Goal: Find contact information: Find contact information

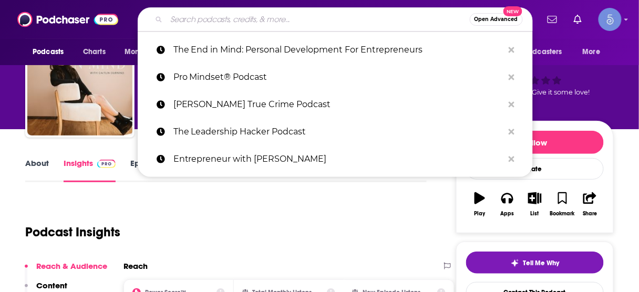
scroll to position [42, 0]
type input "The Thoughtful Entrepreneur"
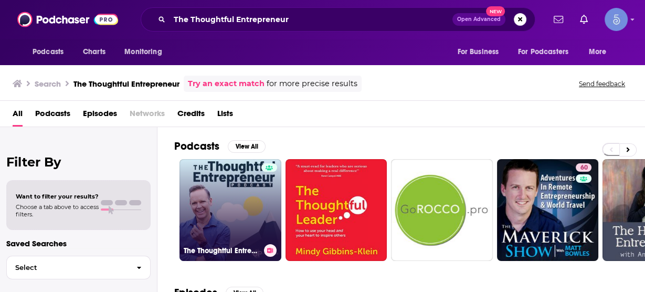
click at [249, 191] on link "The Thoughtful Entrepreneur" at bounding box center [231, 210] width 102 height 102
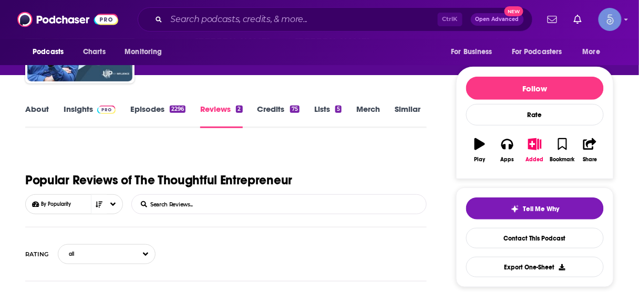
scroll to position [42, 0]
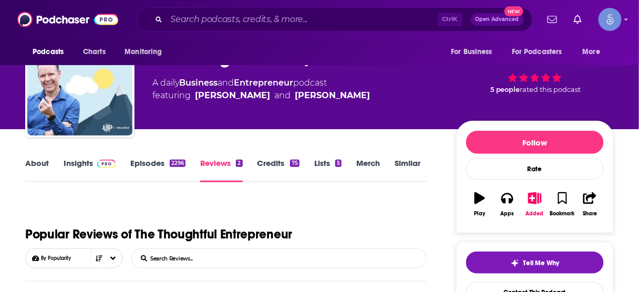
click at [75, 165] on link "Insights" at bounding box center [90, 170] width 52 height 24
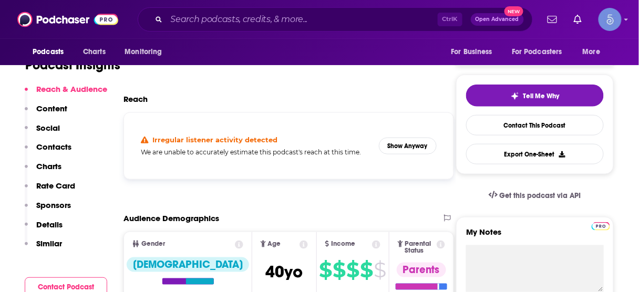
scroll to position [210, 0]
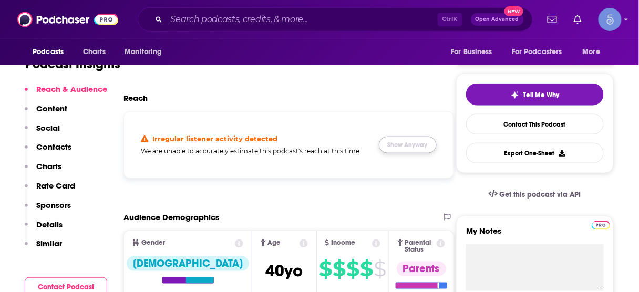
click at [411, 144] on button "Show Anyway" at bounding box center [408, 145] width 58 height 17
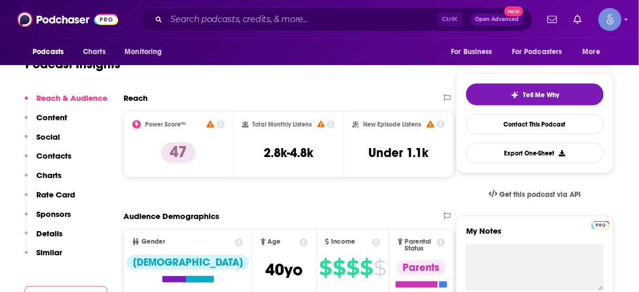
scroll to position [0, 0]
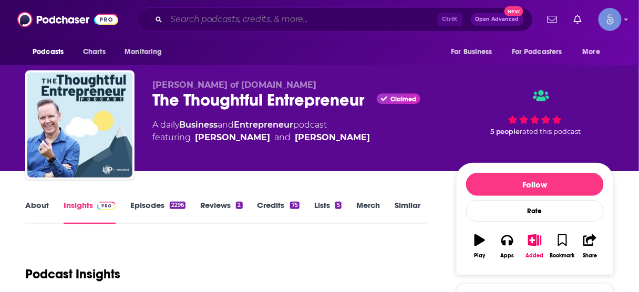
click at [267, 19] on input "Search podcasts, credits, & more..." at bounding box center [301, 19] width 271 height 17
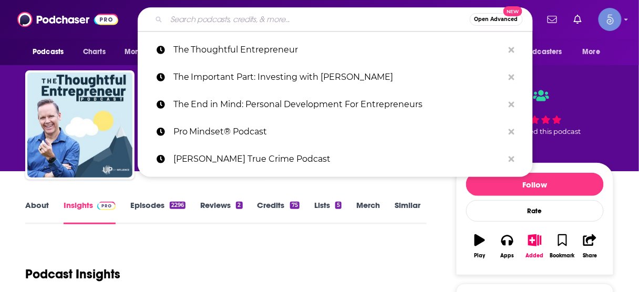
paste input "Healthy Wealthy & Smart"
type input "Healthy Wealthy & Smart"
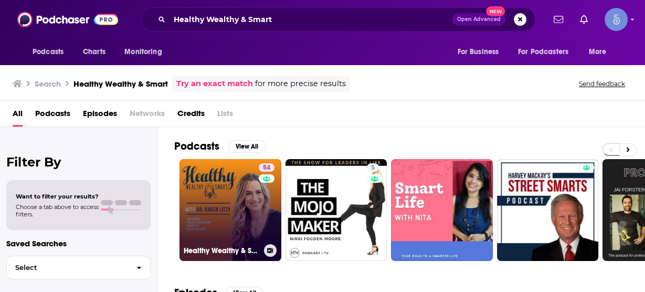
click at [246, 197] on link "54 Healthy Wealthy & Smart" at bounding box center [231, 210] width 102 height 102
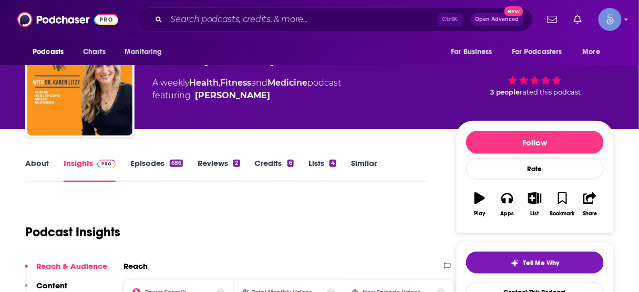
scroll to position [168, 0]
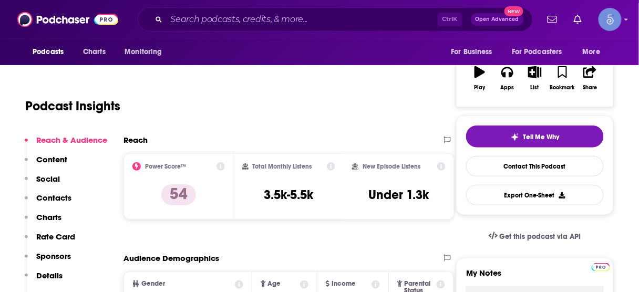
click at [59, 199] on p "Contacts" at bounding box center [53, 198] width 35 height 10
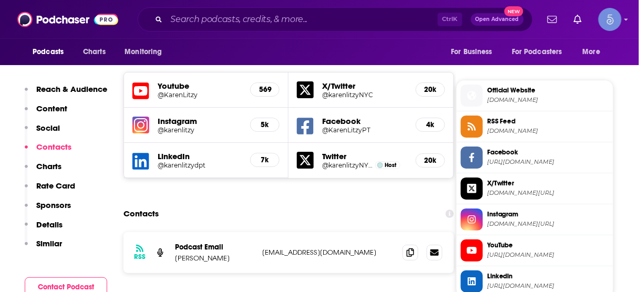
scroll to position [912, 0]
